Goal: Contribute content

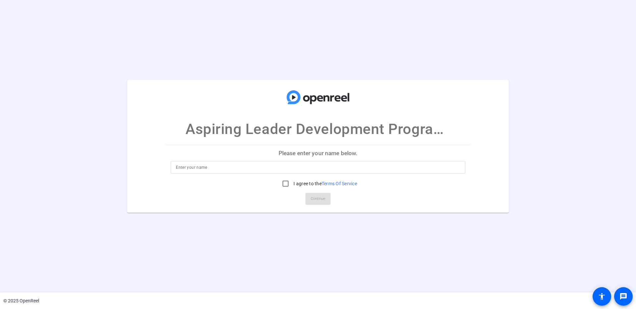
click at [276, 165] on input at bounding box center [318, 168] width 284 height 8
type input "[PERSON_NAME]"
click at [286, 186] on input "I agree to the Terms Of Service" at bounding box center [285, 183] width 13 height 13
checkbox input "true"
click at [318, 200] on span "Continue" at bounding box center [318, 199] width 15 height 10
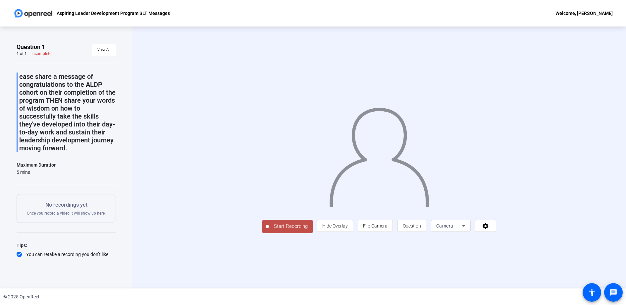
click at [268, 226] on div at bounding box center [267, 226] width 3 height 3
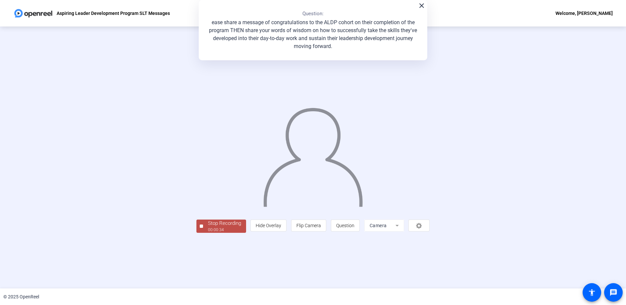
click at [202, 227] on div at bounding box center [201, 226] width 3 height 3
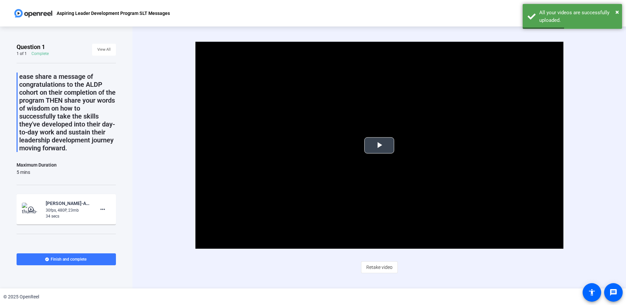
click at [379, 145] on span "Video Player" at bounding box center [379, 145] width 0 height 0
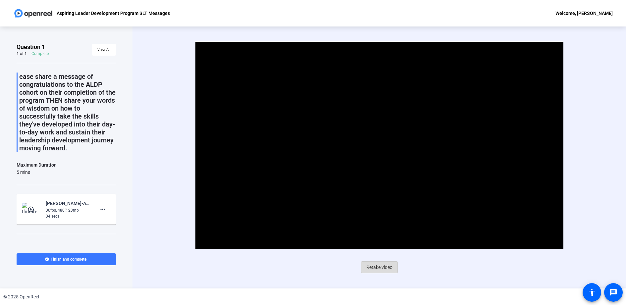
click at [382, 269] on span "Retake video" at bounding box center [379, 267] width 26 height 13
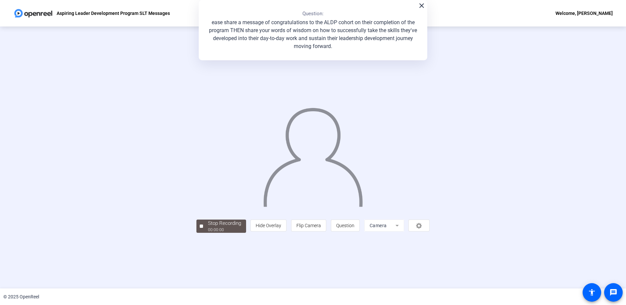
click at [422, 5] on mat-icon "close" at bounding box center [422, 6] width 8 height 8
